Goal: Task Accomplishment & Management: Manage account settings

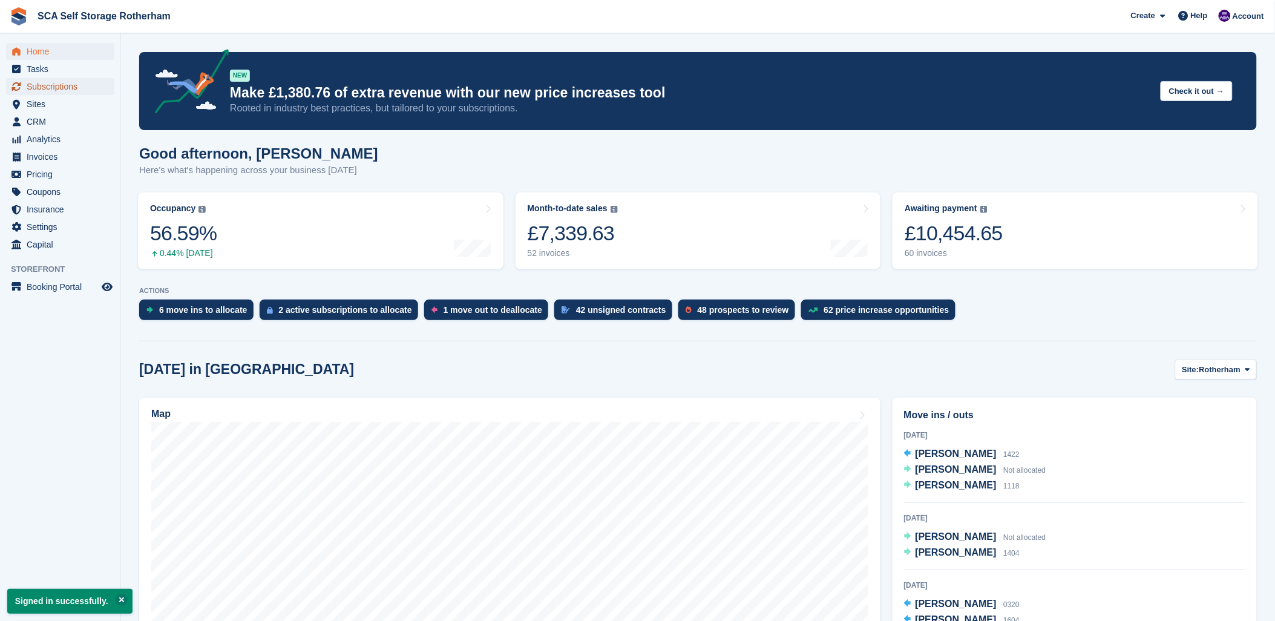
click at [82, 90] on span "Subscriptions" at bounding box center [63, 86] width 73 height 17
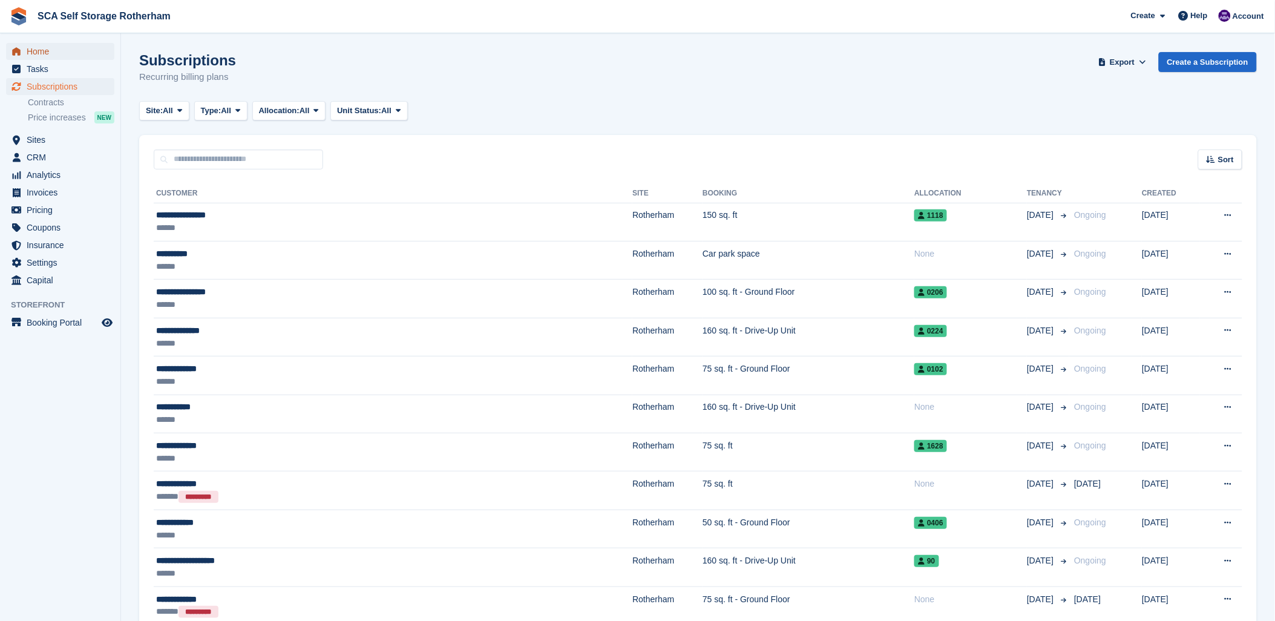
click at [35, 52] on span "Home" at bounding box center [63, 51] width 73 height 17
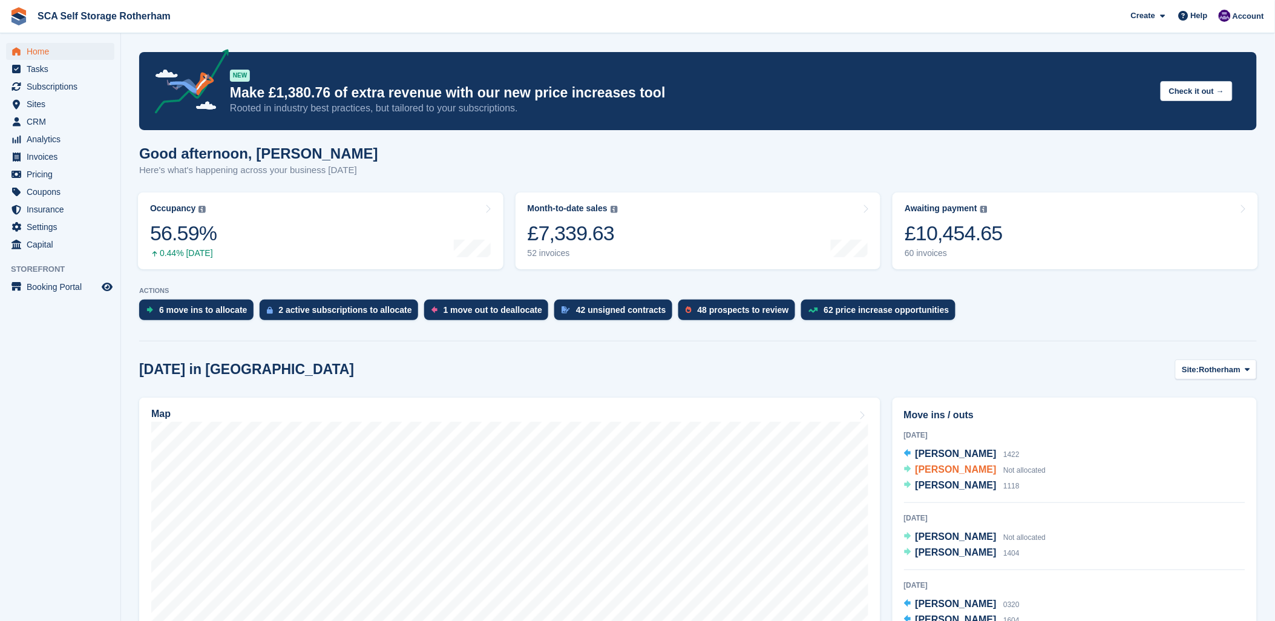
click at [942, 469] on span "Phil Batty" at bounding box center [956, 469] width 81 height 10
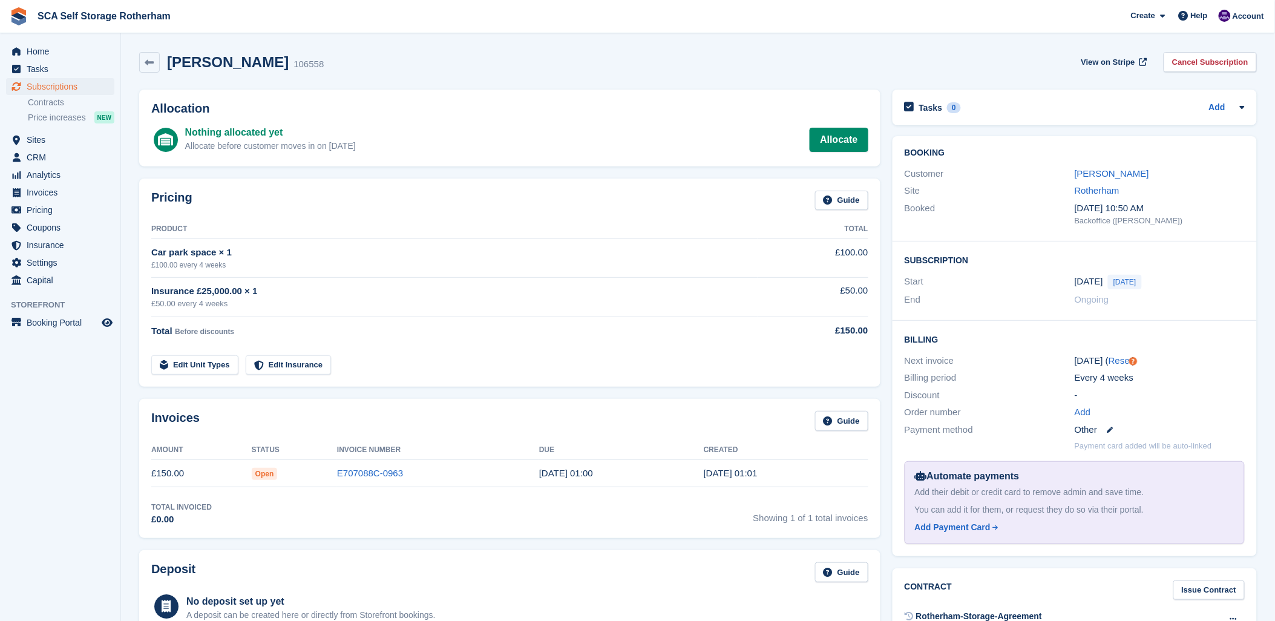
drag, startPoint x: 735, startPoint y: 372, endPoint x: 749, endPoint y: 369, distance: 14.2
click at [734, 371] on td "Edit Unit Types Edit Insurance" at bounding box center [454, 362] width 606 height 25
drag, startPoint x: 519, startPoint y: 414, endPoint x: 539, endPoint y: 409, distance: 21.1
click at [539, 409] on div "Invoices Guide Amount Status Invoice Number Due Created £150.00 Open E707088C-0…" at bounding box center [509, 468] width 741 height 139
click at [1111, 174] on link "Phil Batty" at bounding box center [1112, 173] width 74 height 10
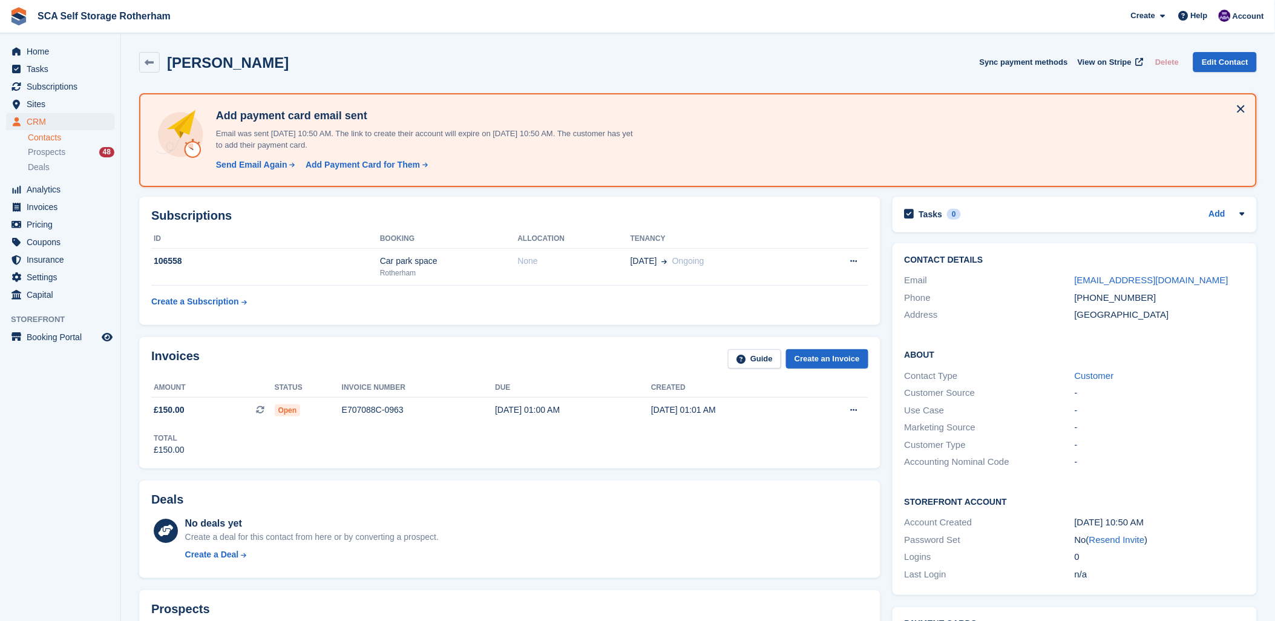
drag, startPoint x: 630, startPoint y: 523, endPoint x: 618, endPoint y: 499, distance: 26.5
click at [628, 516] on div "No deals yet Create a deal for this contact from here or by converting a prospe…" at bounding box center [526, 541] width 683 height 50
drag, startPoint x: 1148, startPoint y: 298, endPoint x: 1092, endPoint y: 300, distance: 55.1
click at [1092, 300] on div "+447543452781" at bounding box center [1160, 298] width 170 height 14
copy div "7543452781"
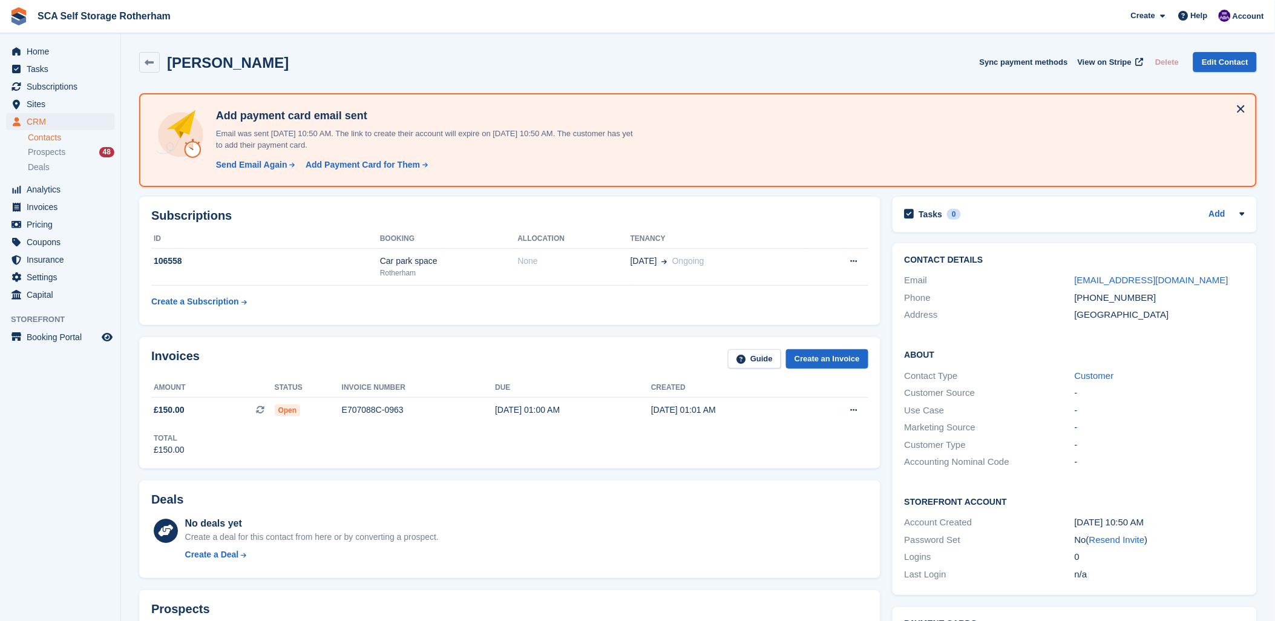
click at [599, 64] on div "Phil Batty Sync payment methods View on Stripe Delete Edit Contact" at bounding box center [698, 62] width 1118 height 21
click at [592, 61] on div "Phil Batty Sync payment methods View on Stripe Delete Edit Contact" at bounding box center [698, 62] width 1118 height 21
drag, startPoint x: 1152, startPoint y: 300, endPoint x: 1092, endPoint y: 297, distance: 60.0
click at [1092, 297] on div "+447543452781" at bounding box center [1160, 298] width 170 height 14
copy div "7543452781"
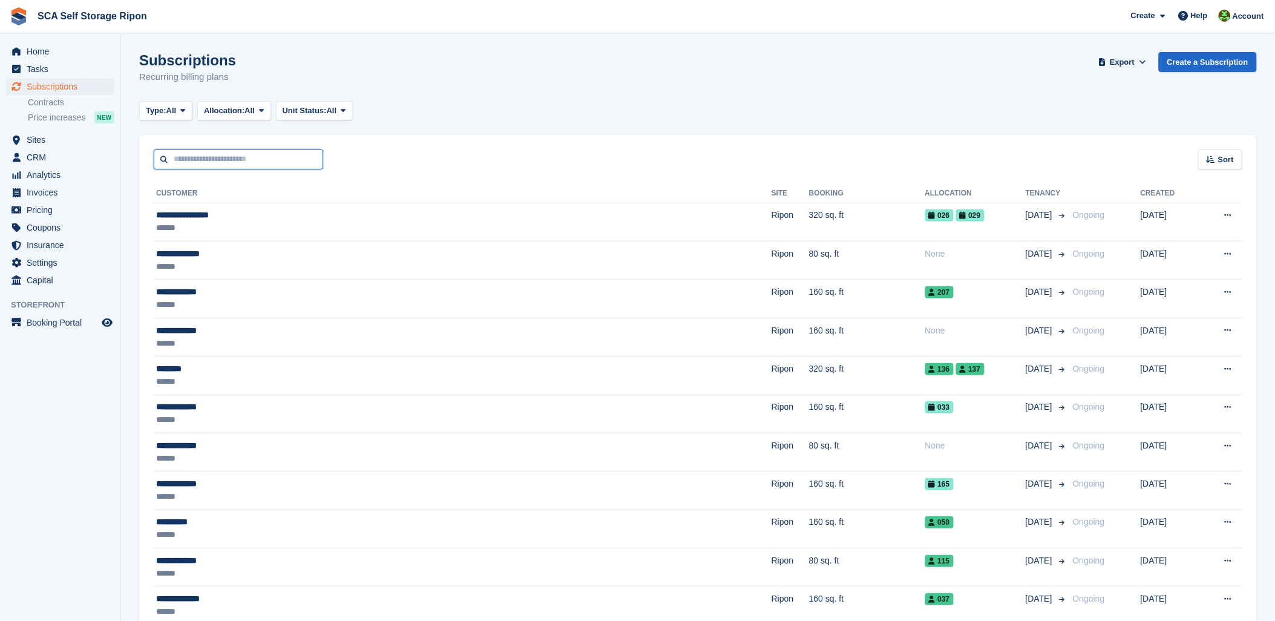
click at [216, 152] on input "text" at bounding box center [238, 159] width 169 height 20
type input "****"
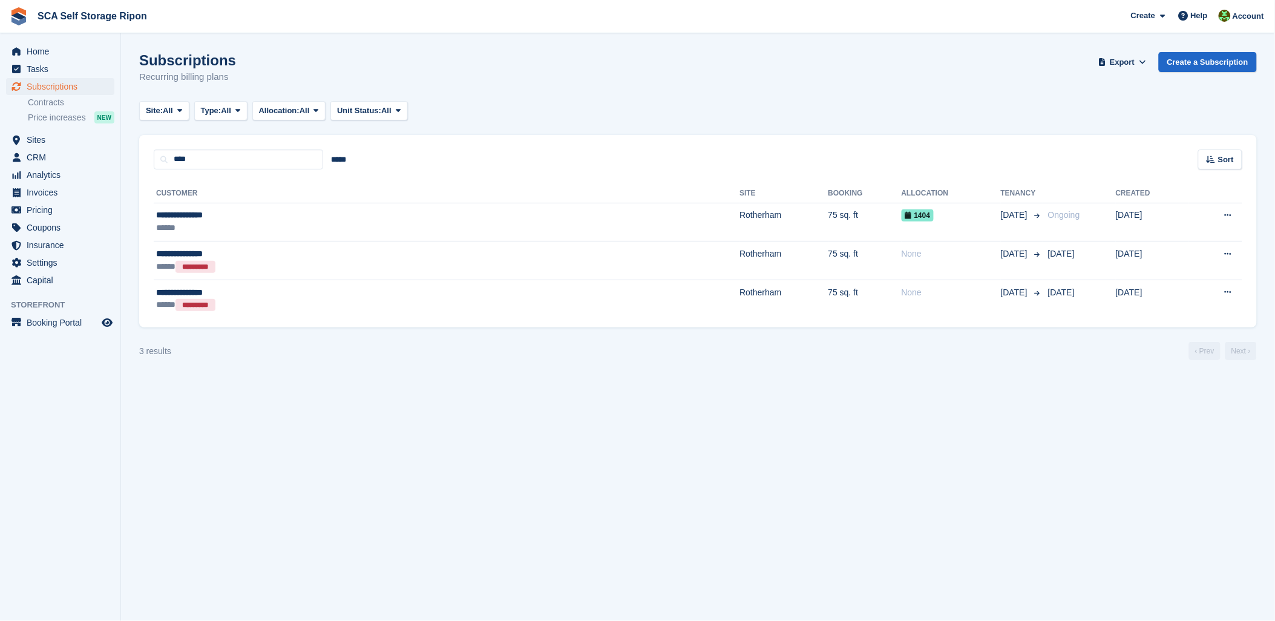
click at [720, 67] on div "Subscriptions Recurring billing plans Export Export Subscriptions Export a CSV …" at bounding box center [698, 75] width 1118 height 47
click at [1244, 14] on span "Account" at bounding box center [1248, 16] width 31 height 12
click at [1151, 115] on div "Logout" at bounding box center [1153, 120] width 28 height 13
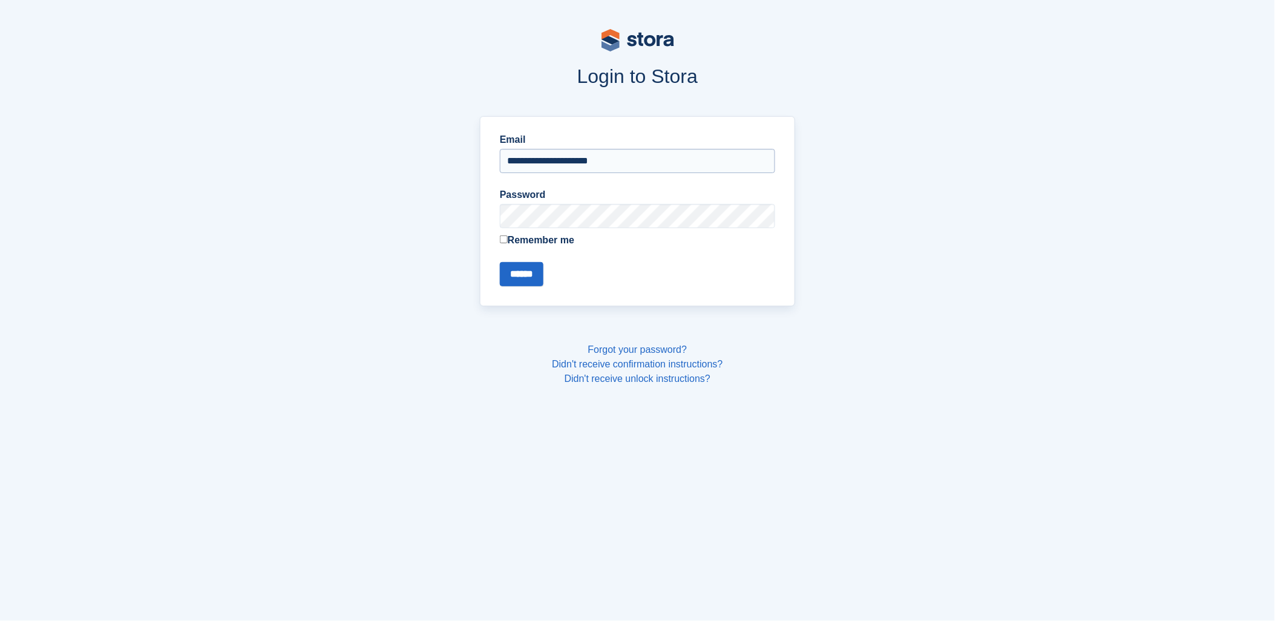
click at [574, 162] on input "**********" at bounding box center [637, 161] width 275 height 24
type input "**********"
click at [519, 280] on input "******" at bounding box center [522, 274] width 44 height 24
